Goal: Use online tool/utility: Use online tool/utility

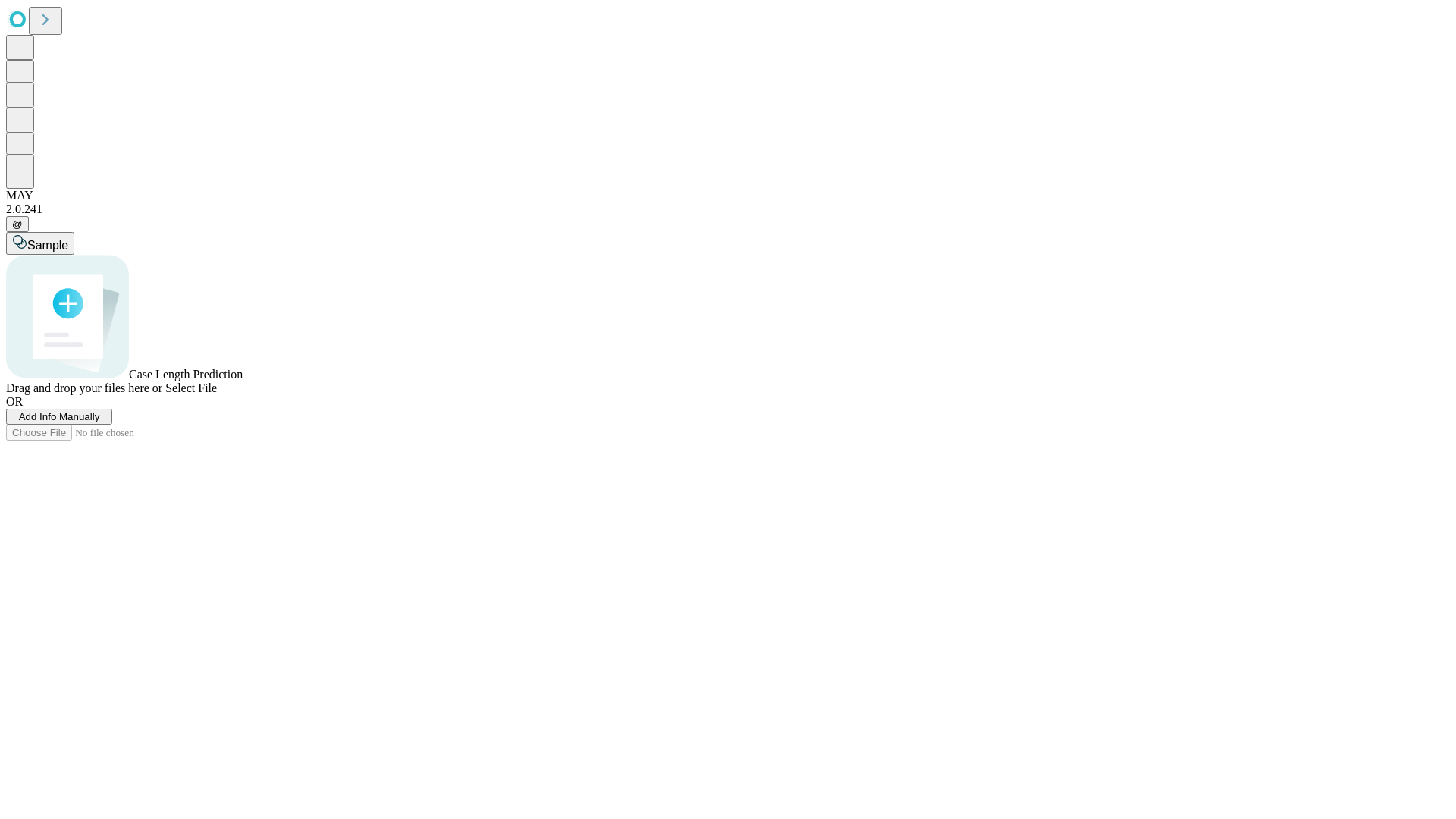
click at [100, 422] on span "Add Info Manually" at bounding box center [60, 417] width 81 height 12
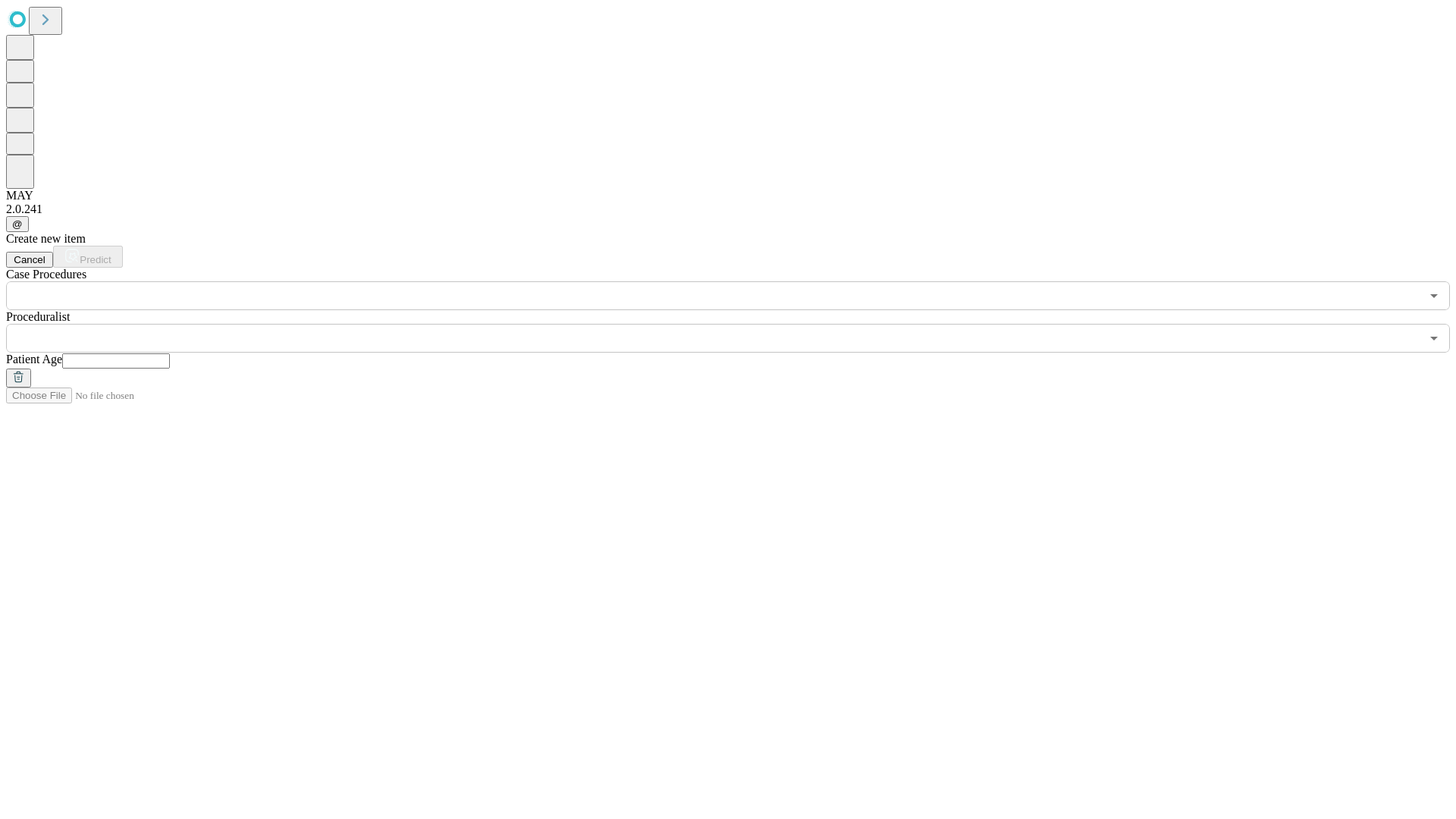
click at [170, 354] on input "text" at bounding box center [116, 361] width 108 height 15
type input "*"
click at [738, 324] on input "text" at bounding box center [712, 338] width 1414 height 29
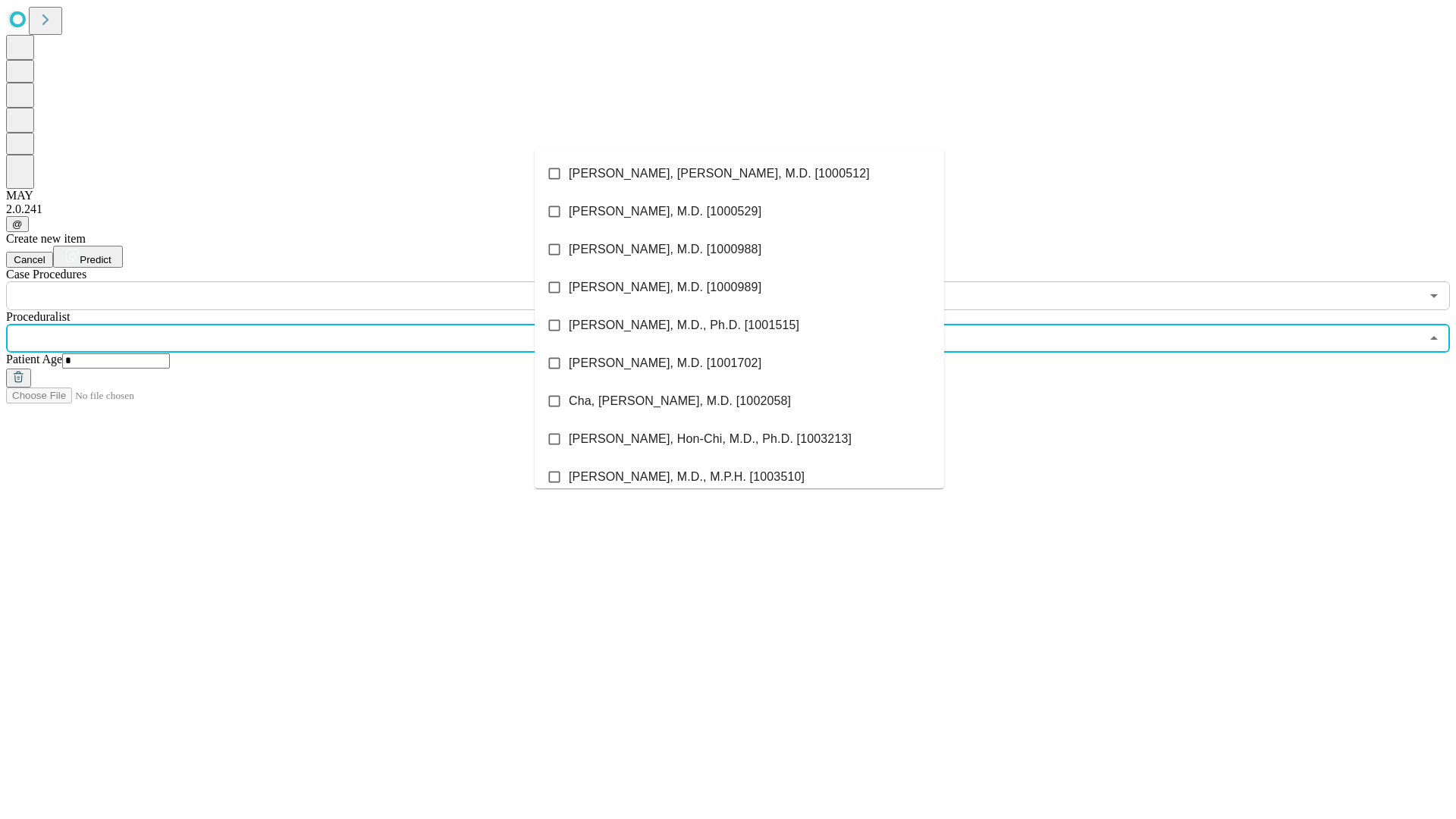
click at [739, 174] on li "[PERSON_NAME], [PERSON_NAME], M.D. [1000512]" at bounding box center [739, 173] width 409 height 37
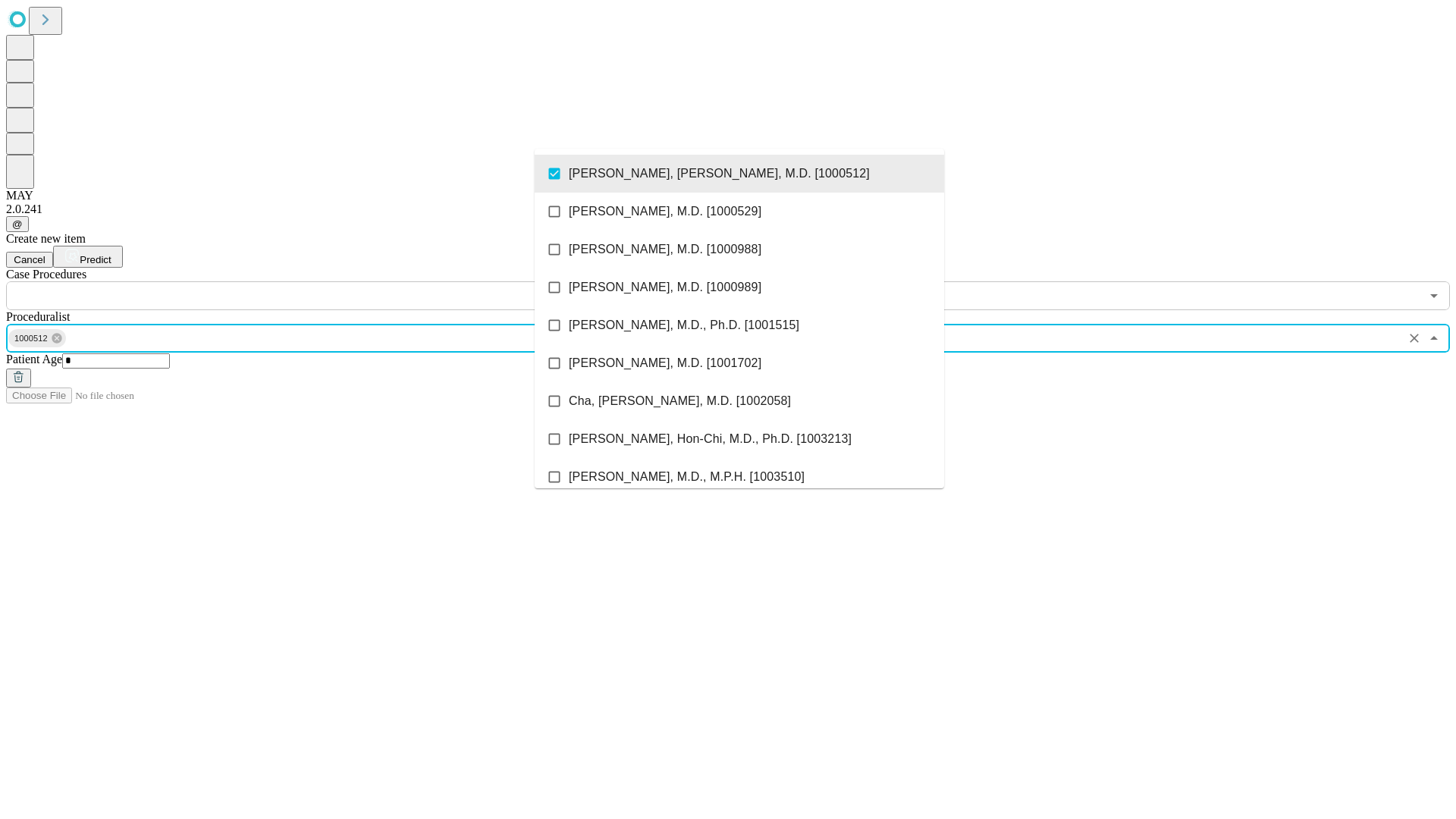
click at [318, 282] on input "text" at bounding box center [712, 296] width 1414 height 29
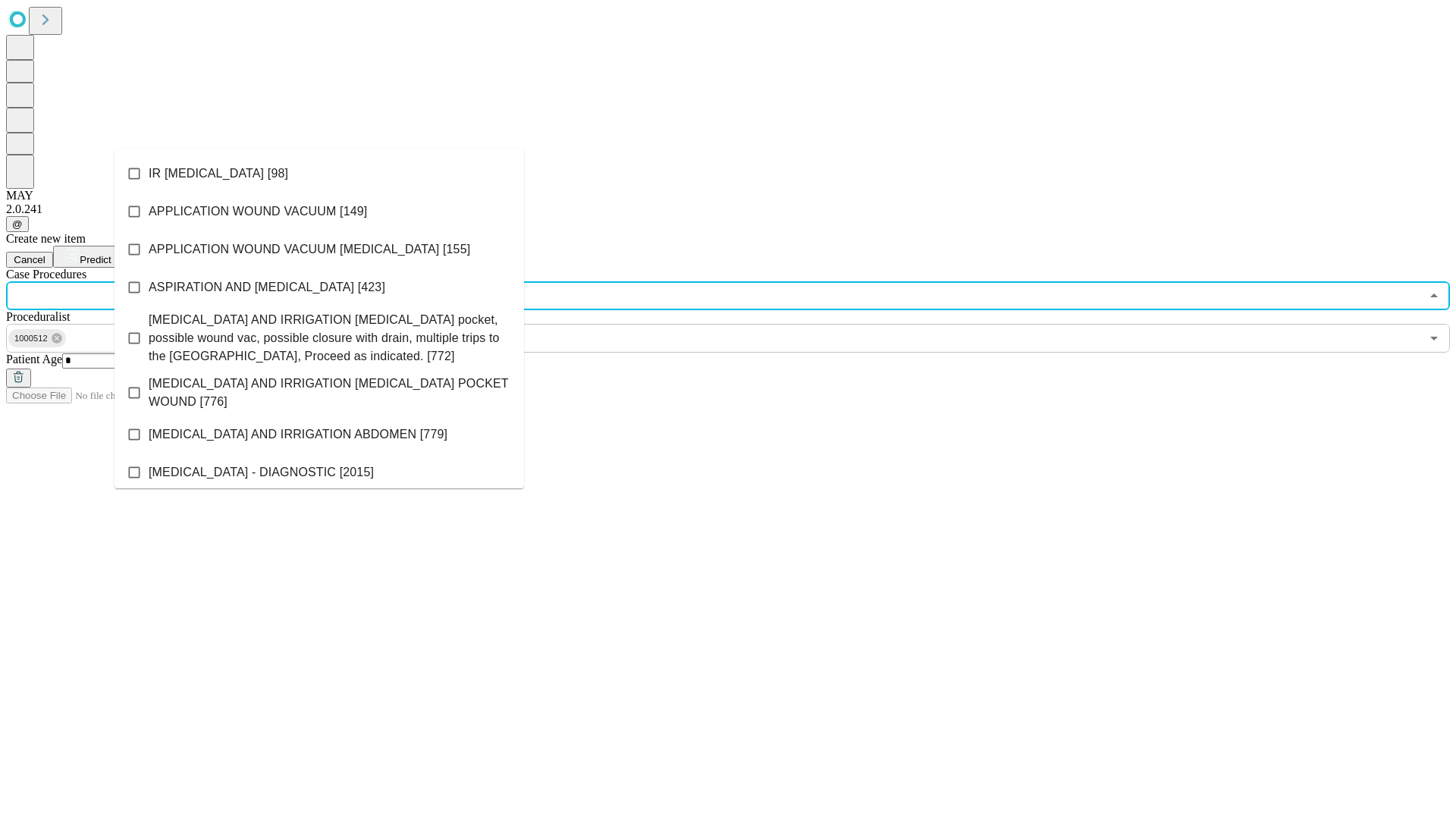
click at [319, 174] on li "IR [MEDICAL_DATA] [98]" at bounding box center [319, 173] width 409 height 37
click at [111, 254] on span "Predict" at bounding box center [95, 260] width 31 height 12
